Goal: Information Seeking & Learning: Find specific fact

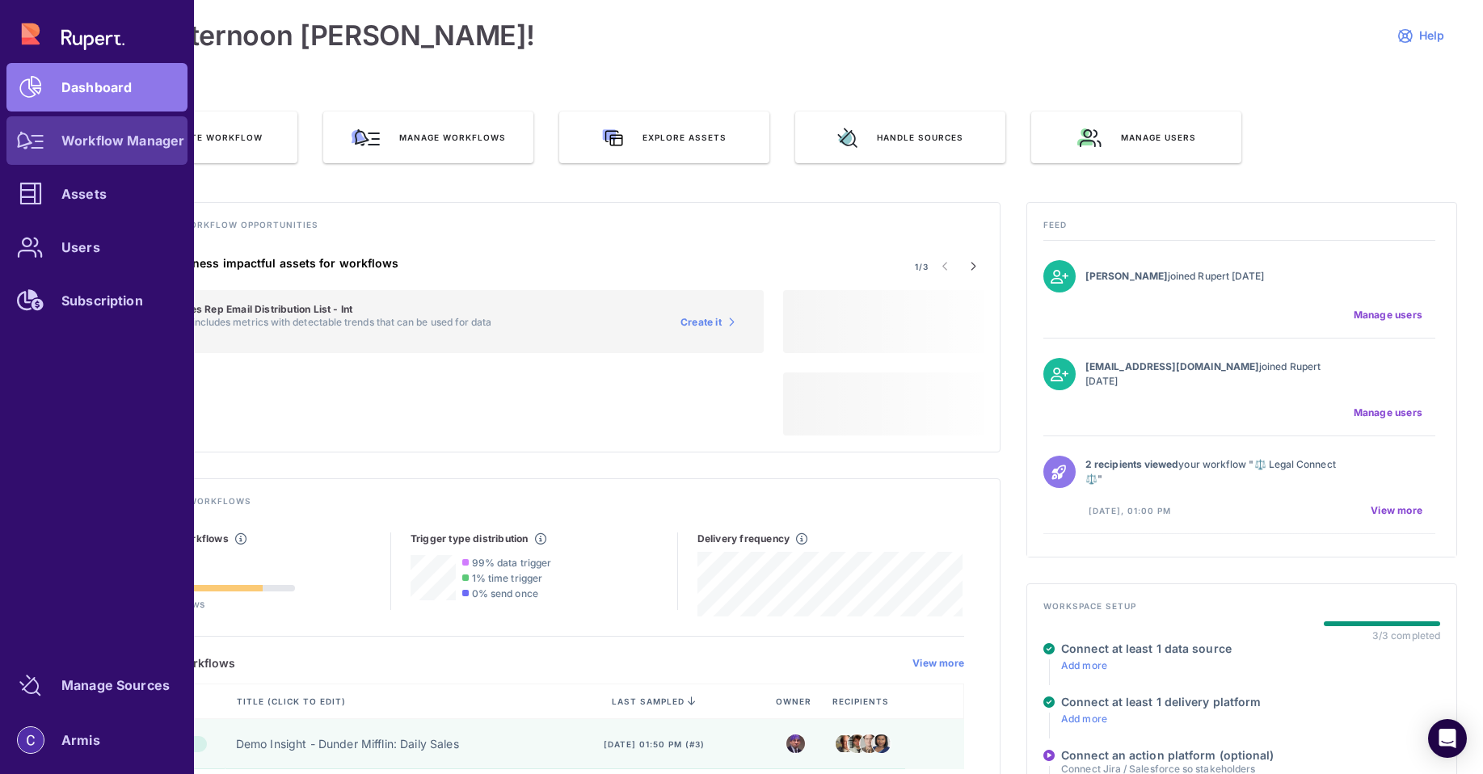
click at [16, 135] on div at bounding box center [30, 140] width 48 height 48
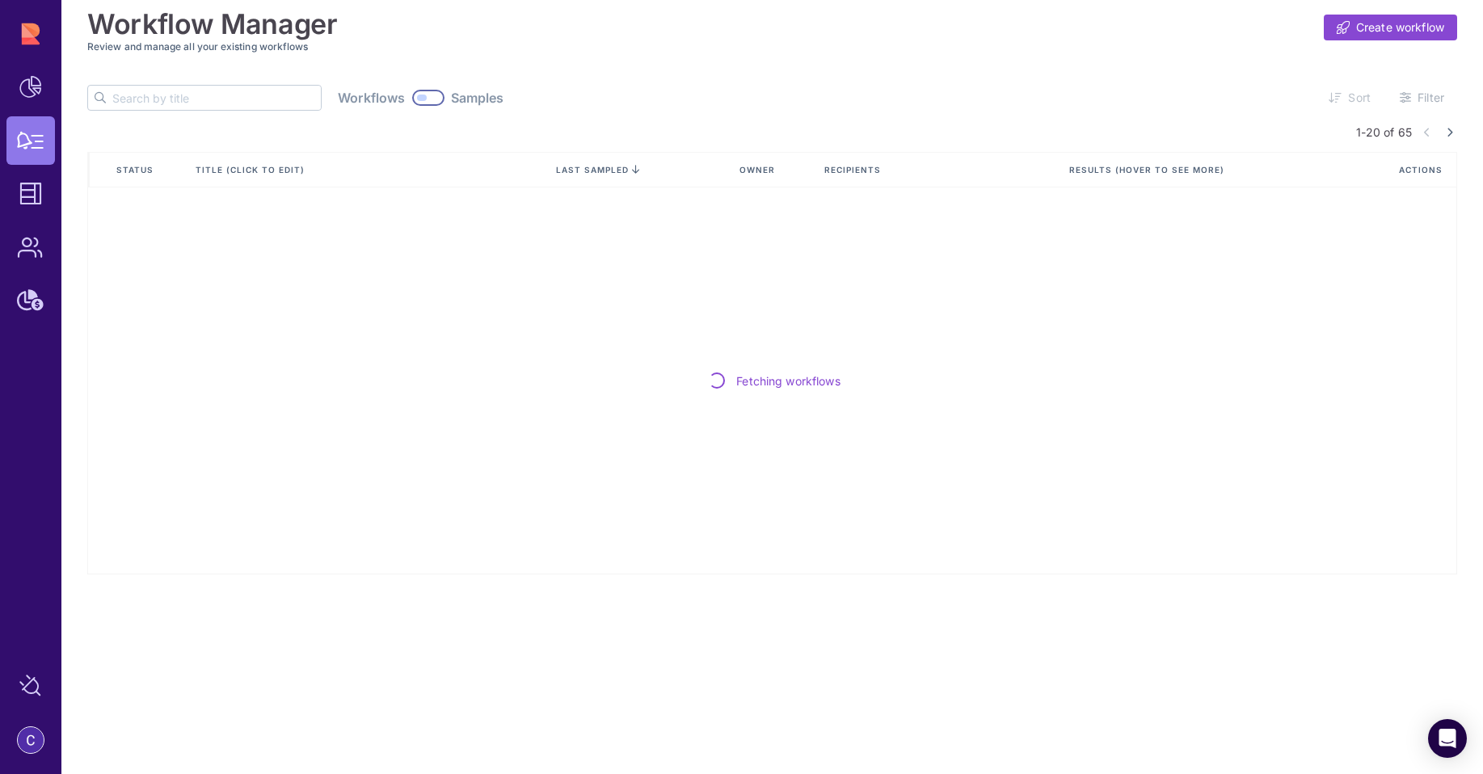
click at [182, 102] on input "text" at bounding box center [216, 98] width 208 height 24
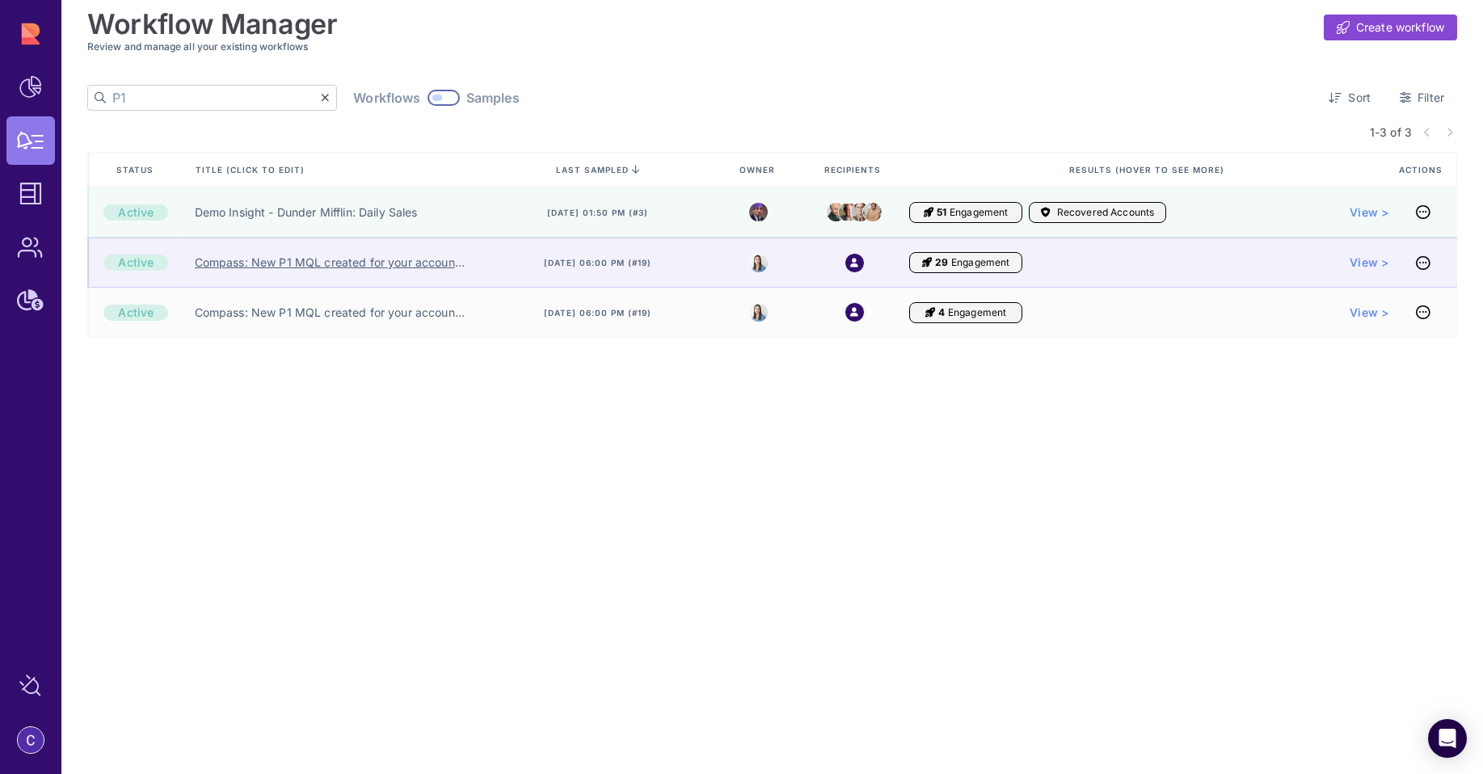
type input "P1"
click at [336, 264] on link "Compass: New P1 MQL created for your account with an open opportunity (BDR)" at bounding box center [330, 263] width 271 height 16
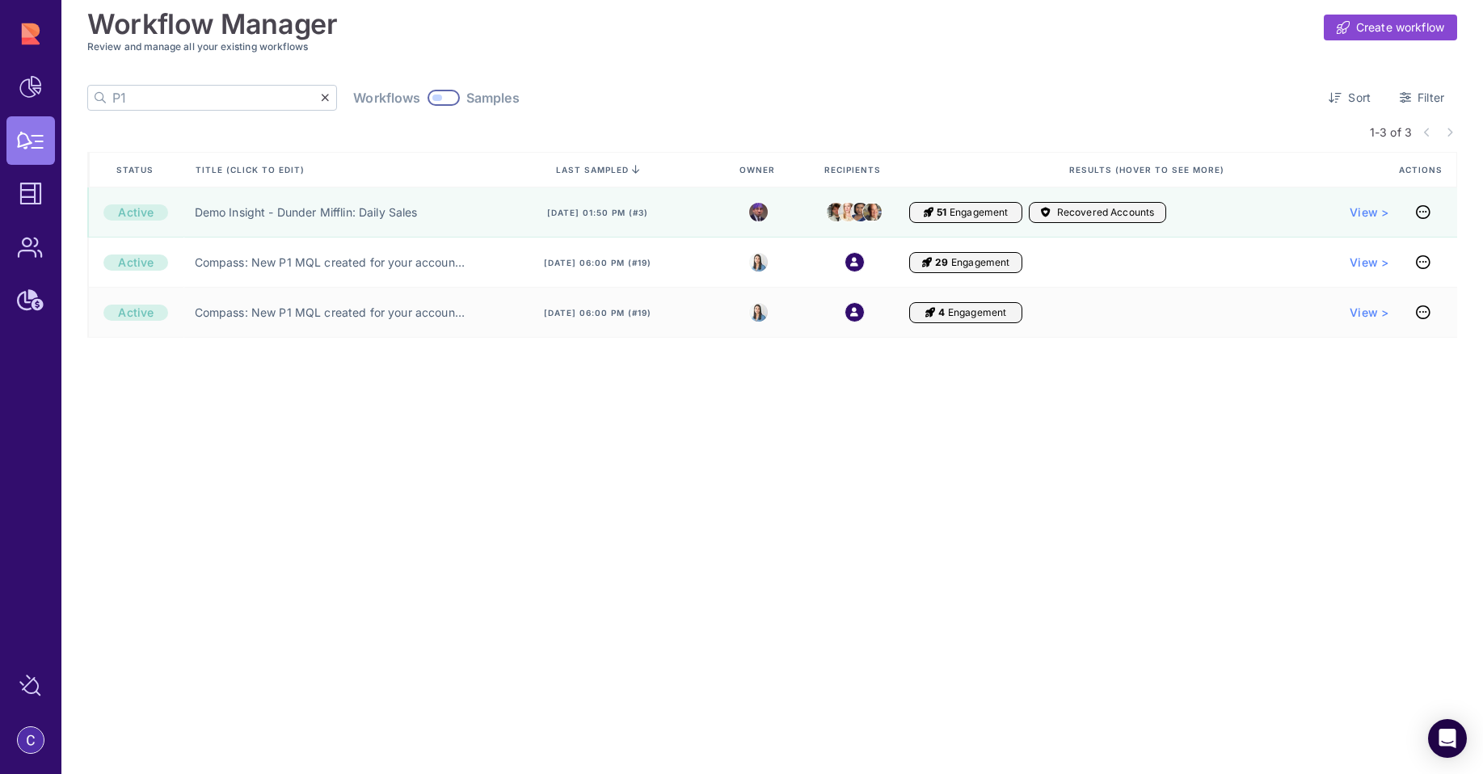
click at [427, 101] on div at bounding box center [443, 98] width 32 height 16
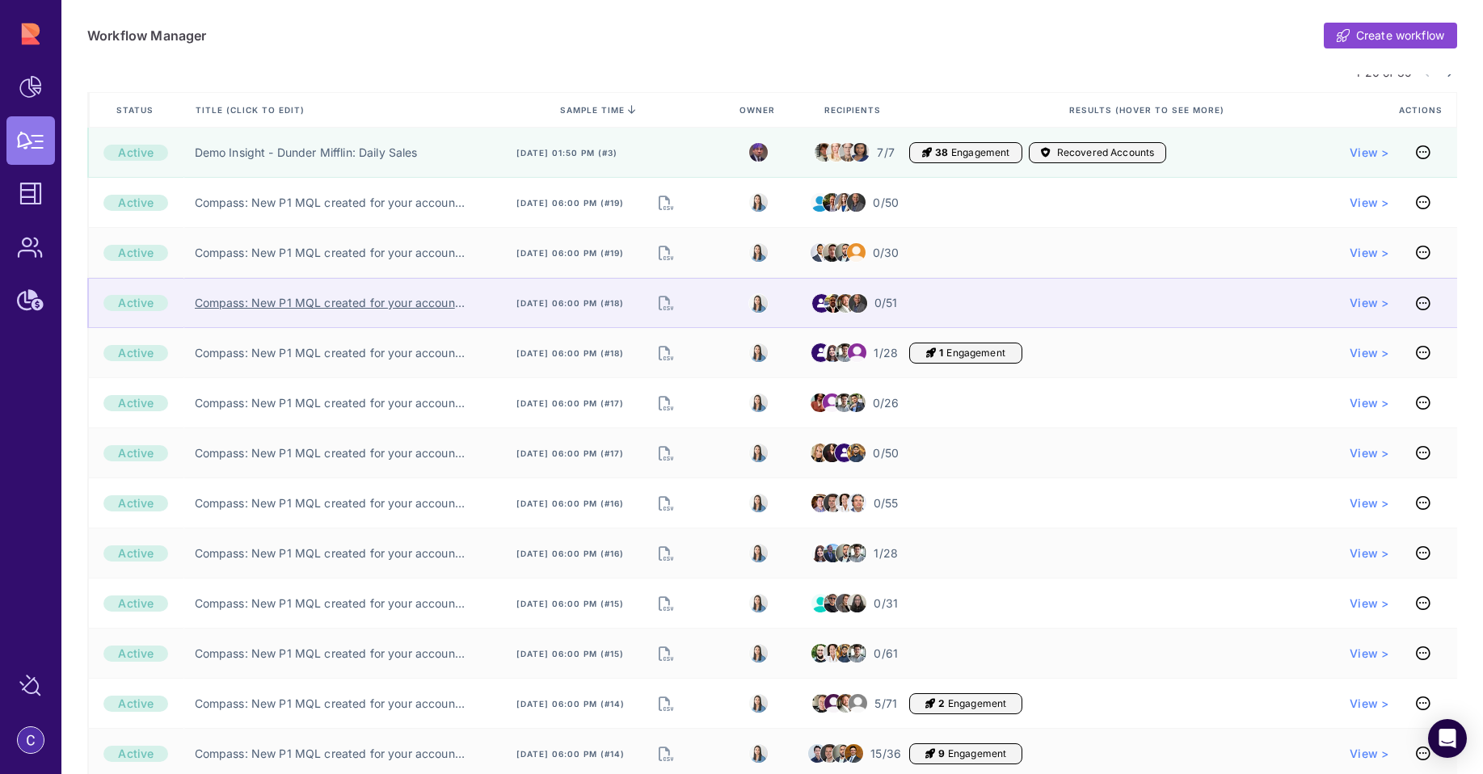
scroll to position [158, 0]
